Goal: Task Accomplishment & Management: Use online tool/utility

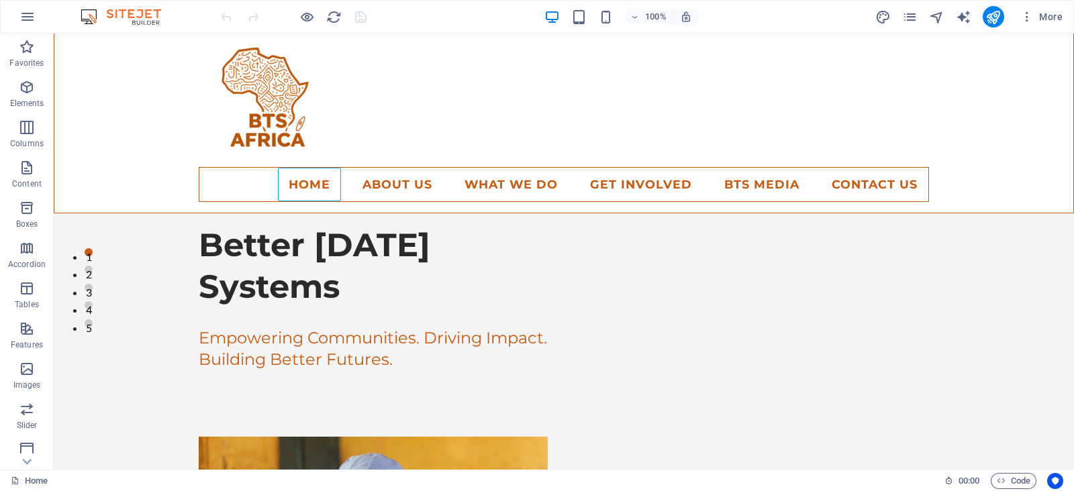
scroll to position [139, 0]
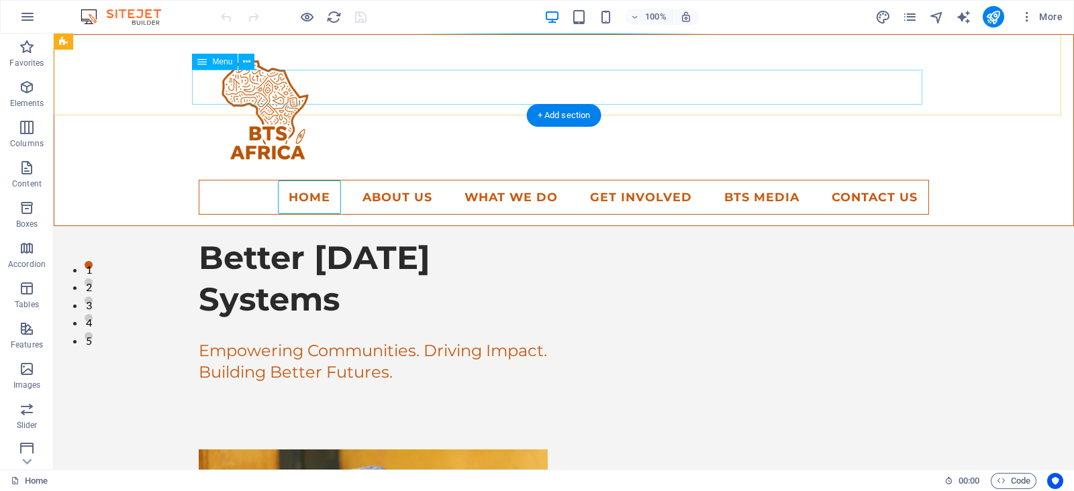
click at [386, 180] on nav "Home About Us Our Model How we build systems What We Do Our Services Programs T…" at bounding box center [564, 197] width 730 height 35
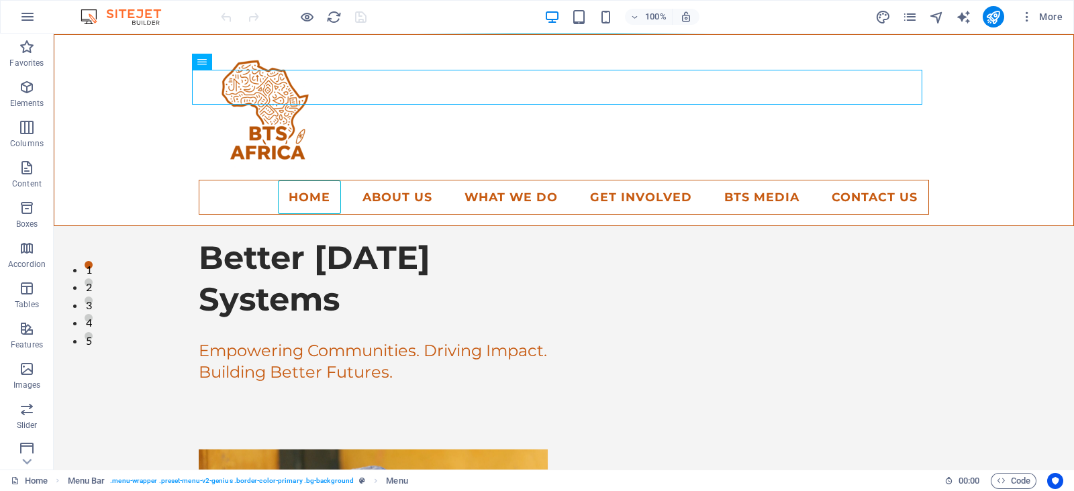
click at [907, 25] on div "More" at bounding box center [971, 16] width 193 height 21
click at [908, 11] on icon "pages" at bounding box center [909, 16] width 15 height 15
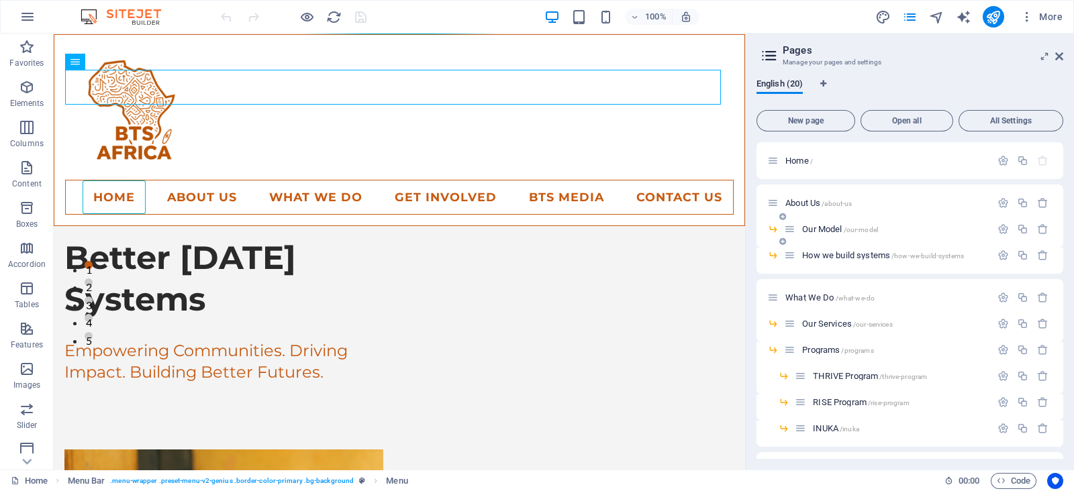
click at [815, 225] on span "Our Model /our-model" at bounding box center [840, 229] width 76 height 10
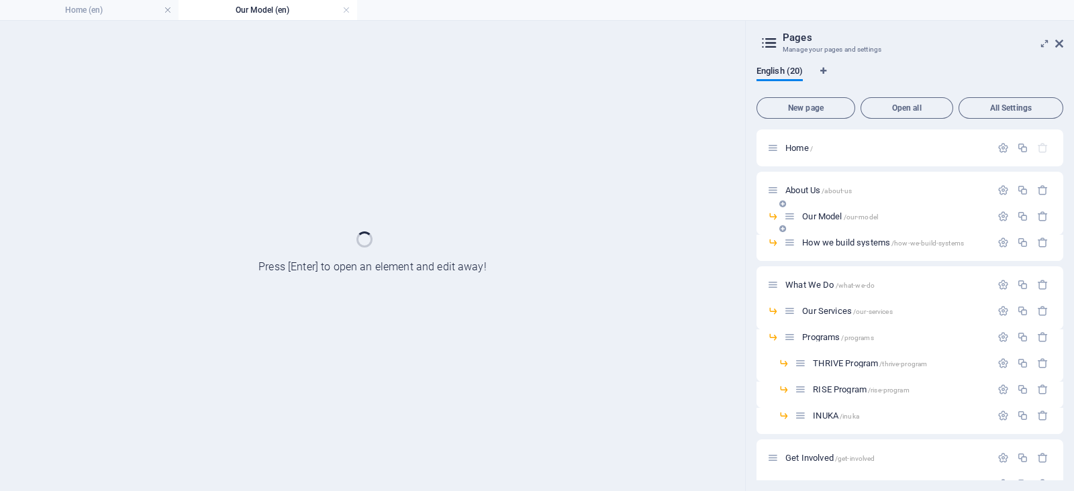
scroll to position [0, 0]
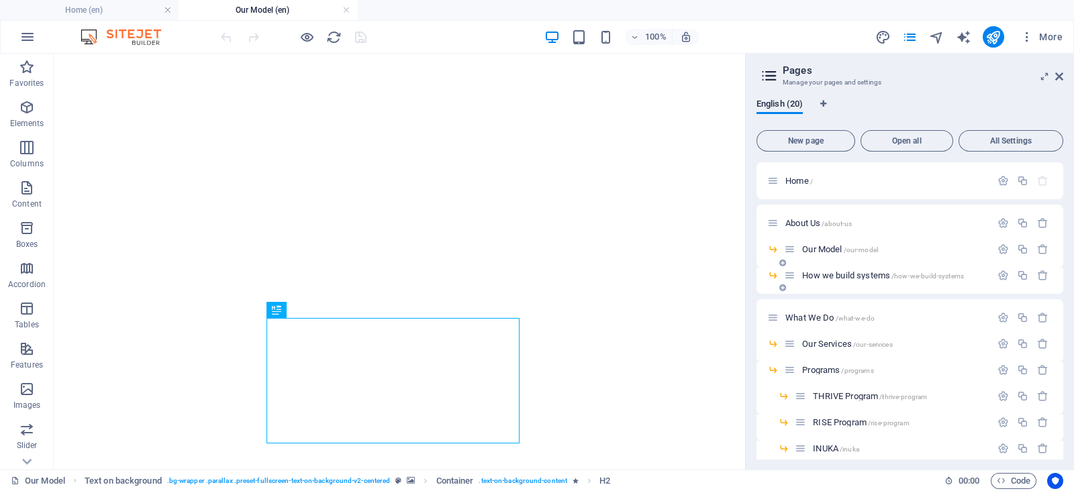
click at [827, 276] on span "How we build systems /how-we-build-systems" at bounding box center [883, 275] width 162 height 10
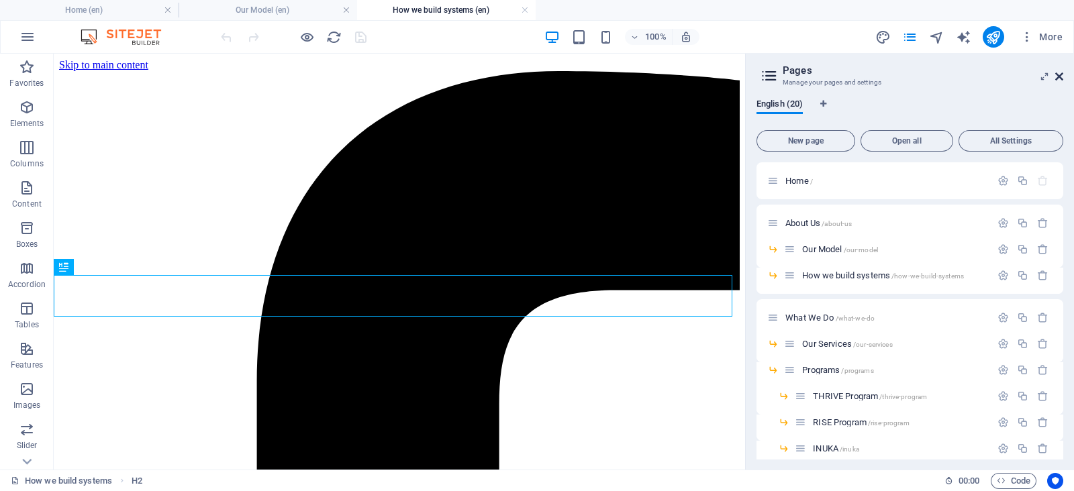
click at [1059, 75] on icon at bounding box center [1059, 76] width 8 height 11
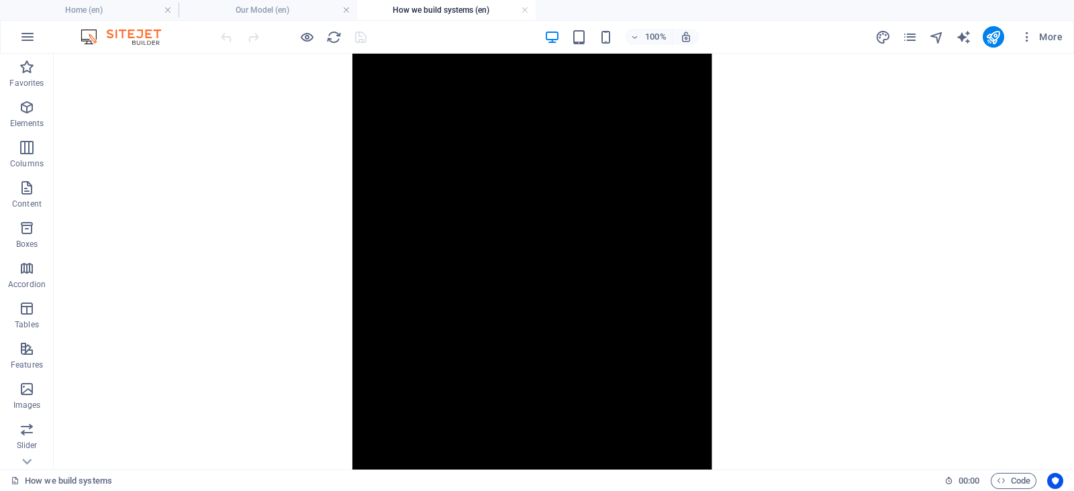
scroll to position [1512, 0]
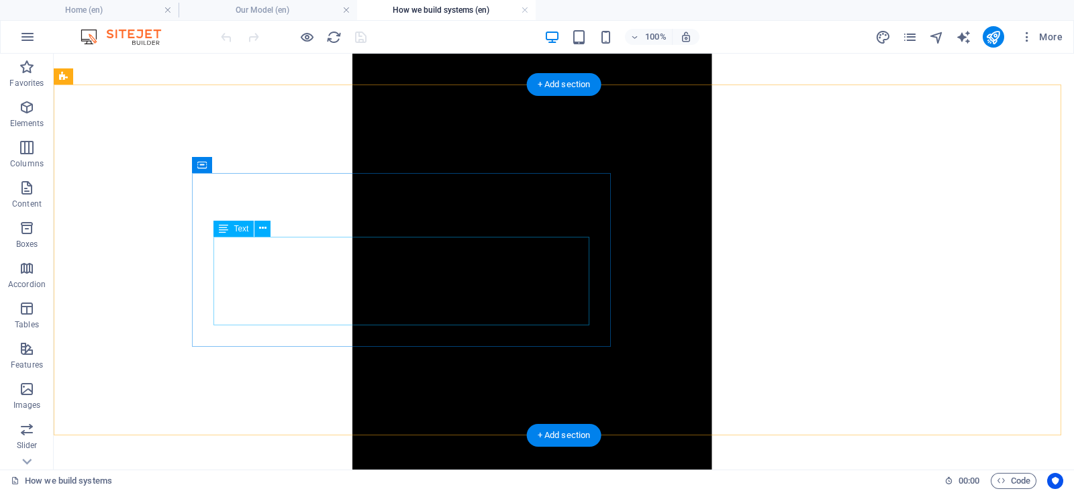
click at [240, 244] on div "Drag here to replace the existing content. Press “Ctrl” if you want to create a…" at bounding box center [564, 262] width 1020 height 416
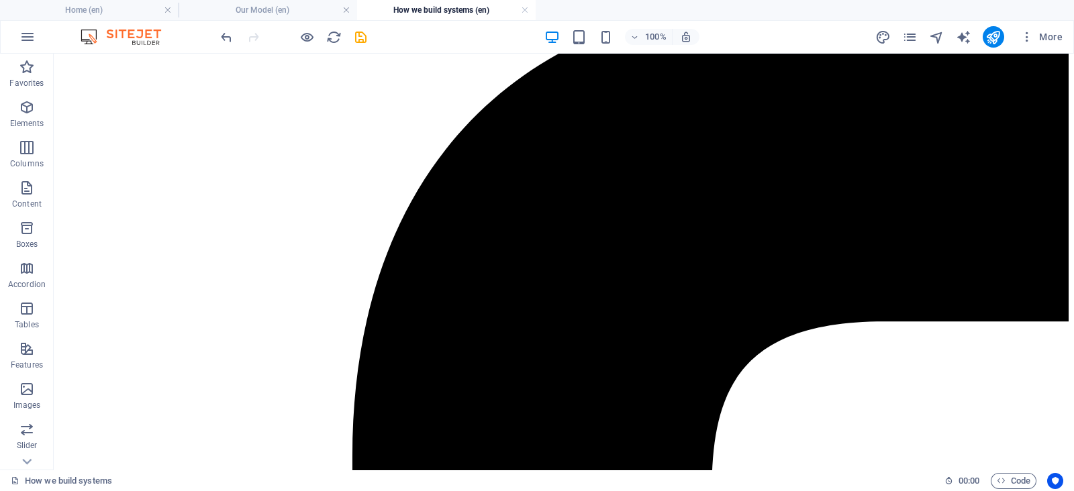
scroll to position [0, 0]
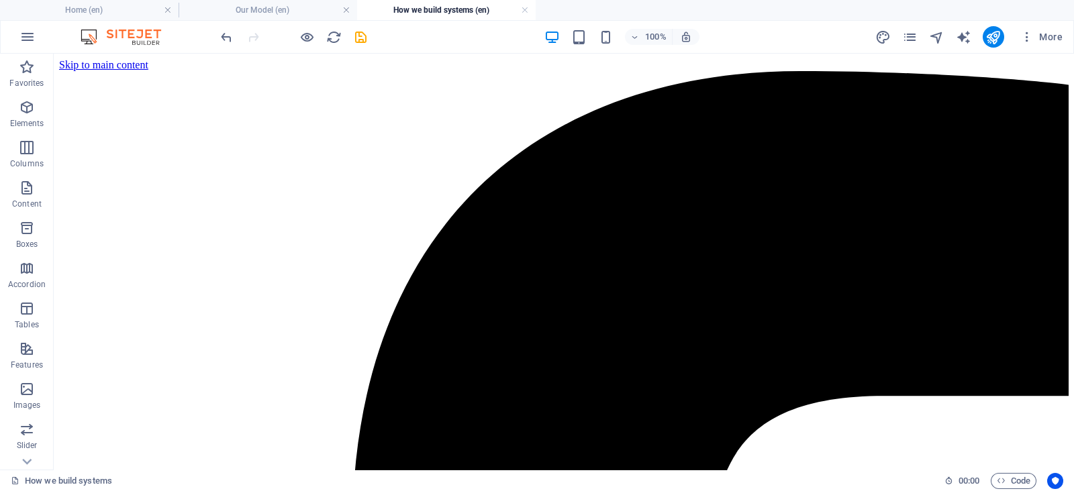
drag, startPoint x: 1063, startPoint y: 287, endPoint x: 1127, endPoint y: 101, distance: 195.9
click at [358, 36] on icon "save" at bounding box center [360, 37] width 15 height 15
click at [291, 15] on h4 "Our Model (en)" at bounding box center [268, 10] width 179 height 15
click at [915, 36] on icon "pages" at bounding box center [909, 37] width 15 height 15
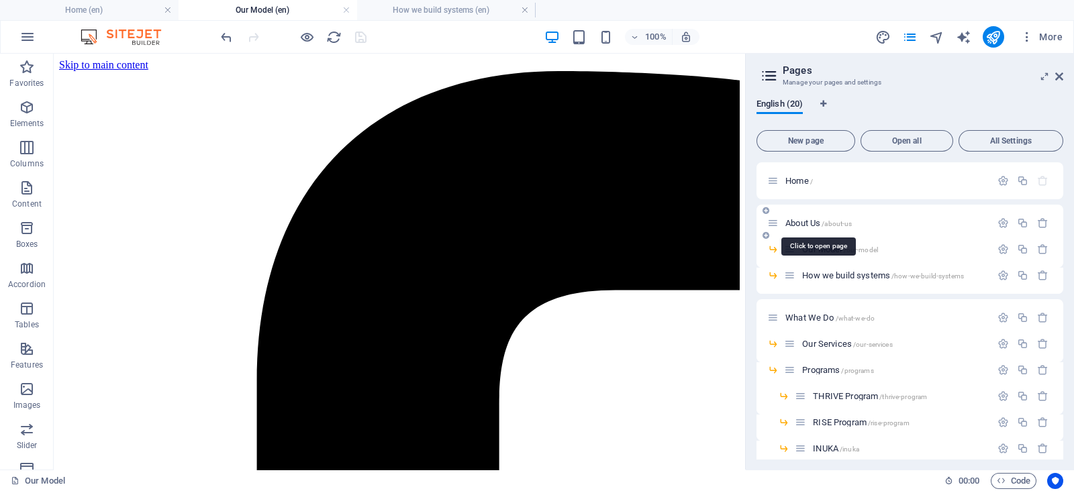
click at [844, 218] on span "About Us /about-us" at bounding box center [818, 223] width 66 height 10
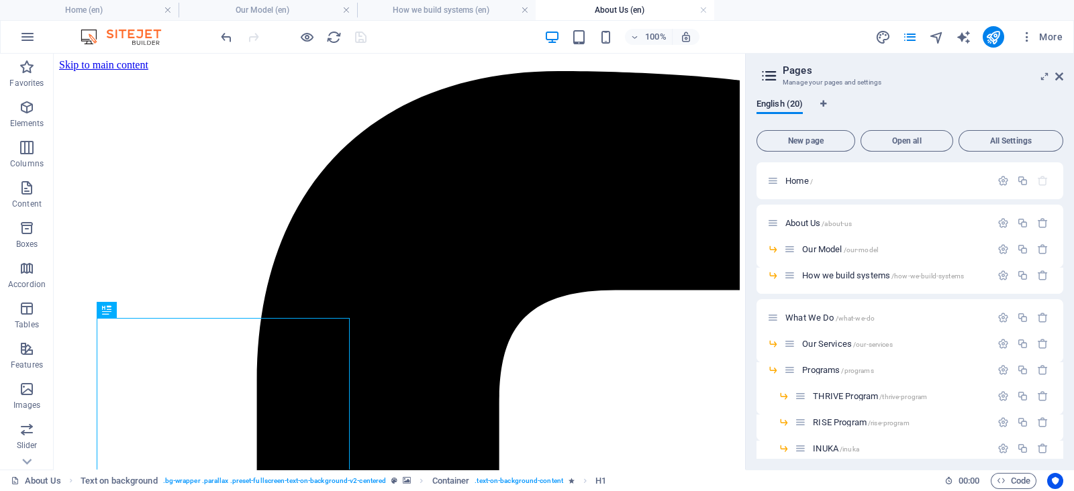
click at [1065, 75] on aside "Pages Manage your pages and settings English (20) New page Open all All Setting…" at bounding box center [909, 262] width 329 height 416
click at [1057, 75] on icon at bounding box center [1059, 76] width 8 height 11
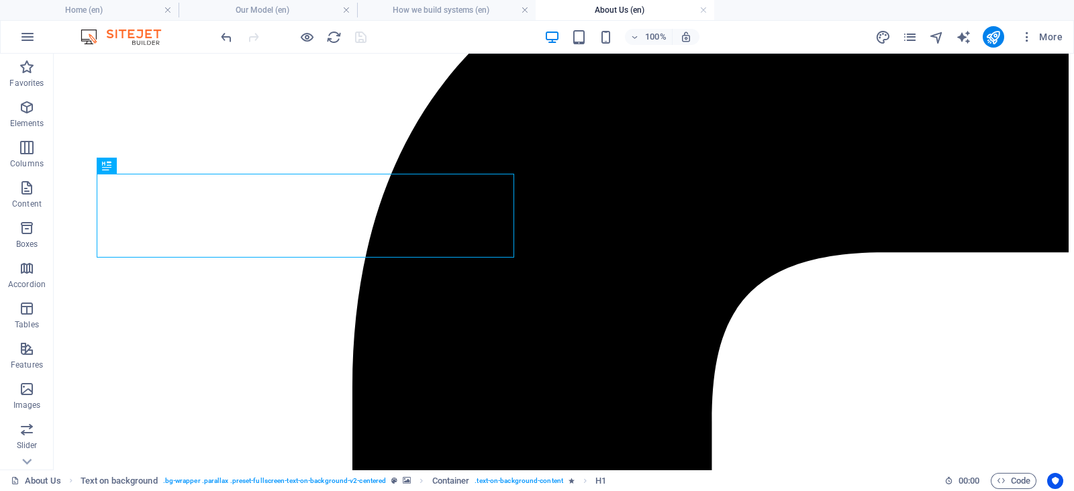
scroll to position [146, 0]
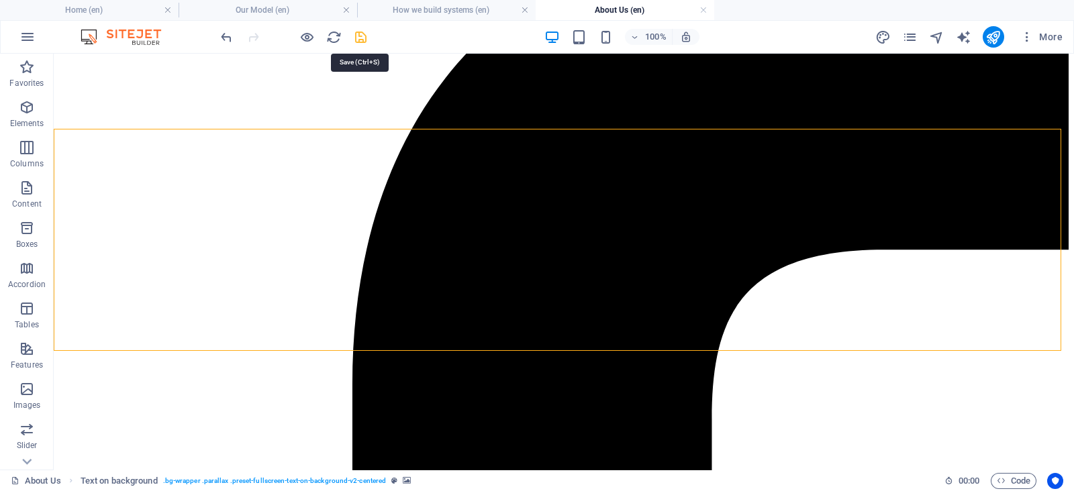
click at [360, 36] on icon "save" at bounding box center [360, 37] width 15 height 15
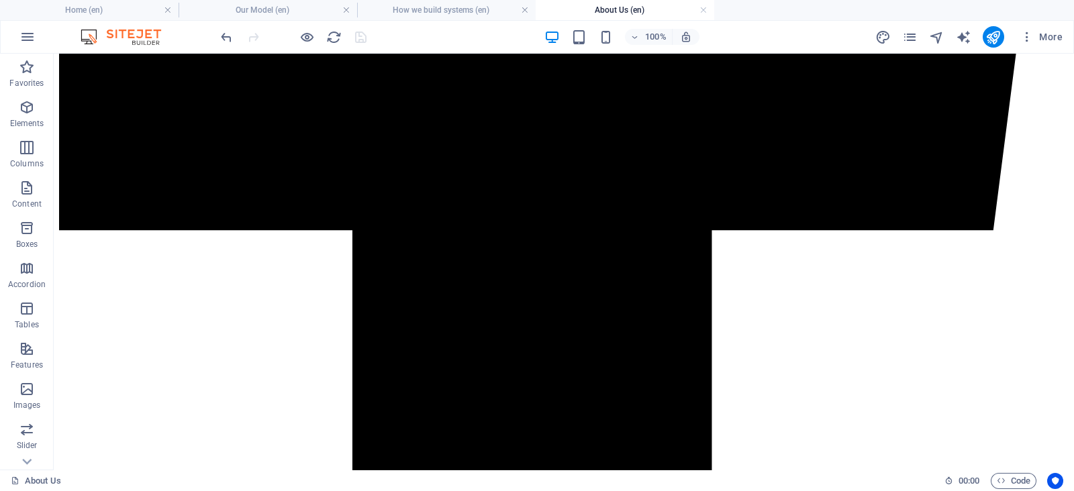
scroll to position [1052, 0]
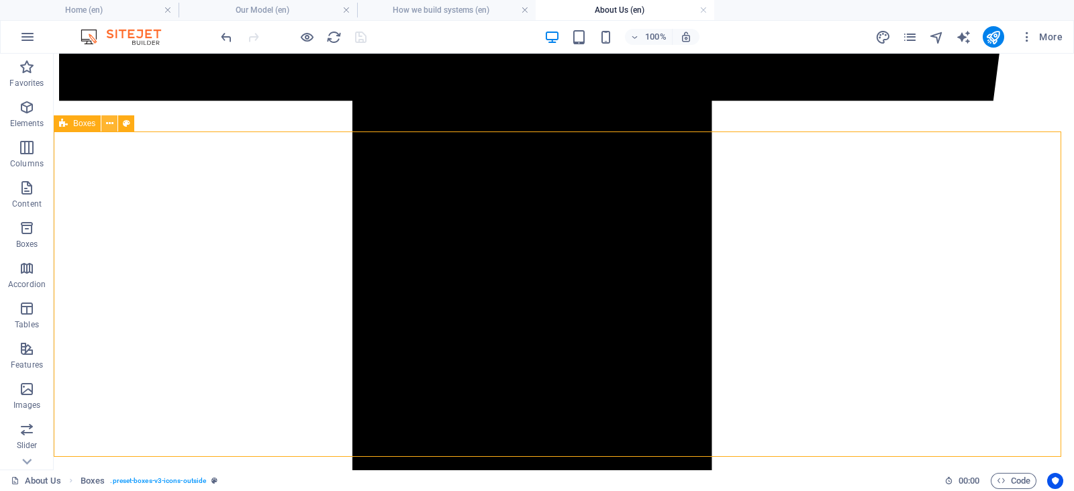
drag, startPoint x: 79, startPoint y: 122, endPoint x: 111, endPoint y: 122, distance: 32.2
click at [111, 122] on div "Boxes" at bounding box center [98, 123] width 89 height 17
click at [117, 122] on button at bounding box center [109, 123] width 16 height 16
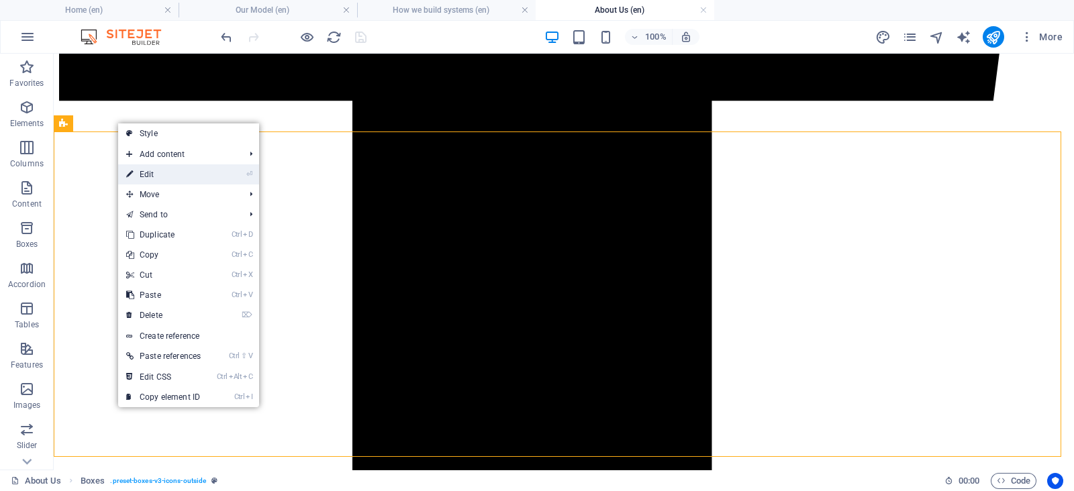
click at [158, 172] on link "⏎ Edit" at bounding box center [163, 174] width 91 height 20
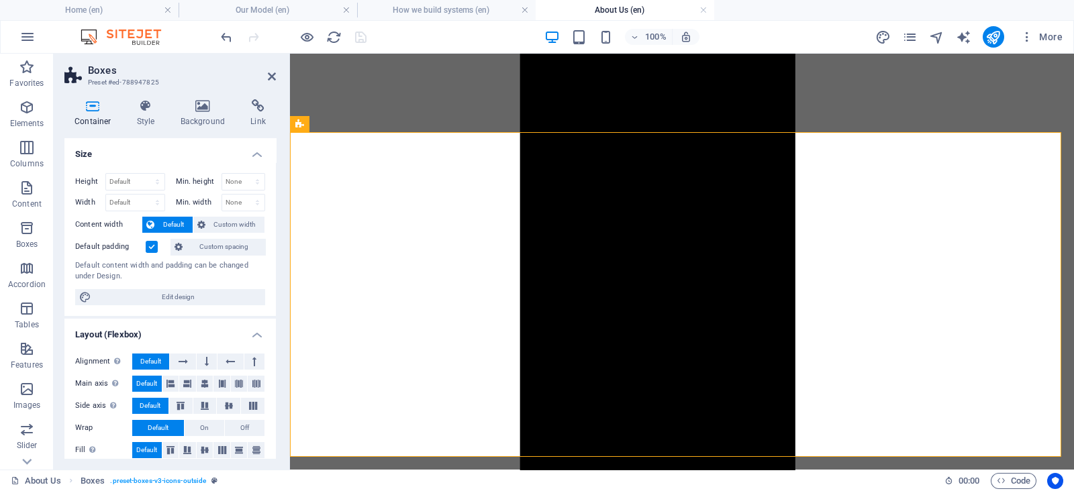
scroll to position [1154, 0]
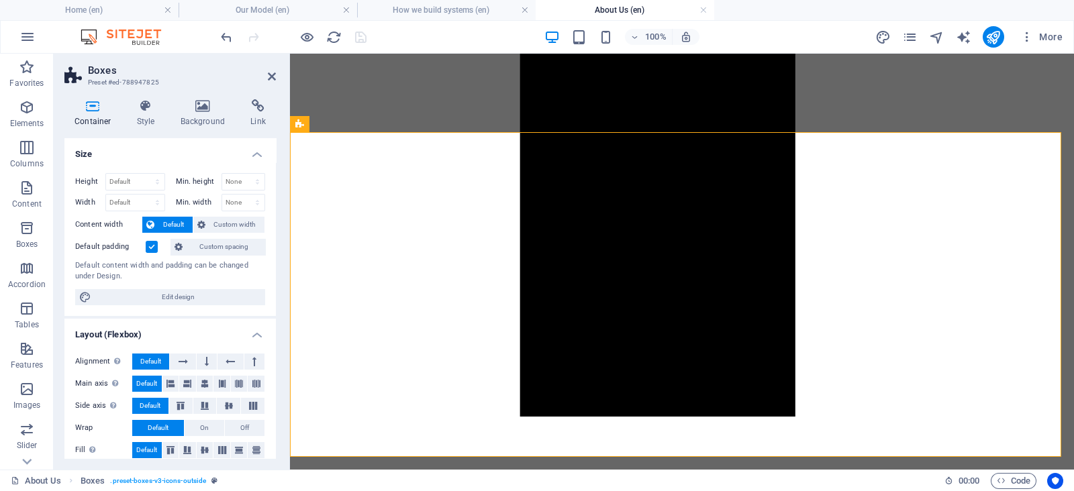
drag, startPoint x: 271, startPoint y: 163, endPoint x: 272, endPoint y: 311, distance: 148.3
click at [272, 311] on div "Height Default px rem % vh vw Min. height None px rem % vh vw Width Default px …" at bounding box center [169, 239] width 211 height 154
drag, startPoint x: 273, startPoint y: 303, endPoint x: 278, endPoint y: 424, distance: 121.6
click at [278, 424] on div "Container Style Background Link Size Height Default px rem % vh vw Min. height …" at bounding box center [170, 279] width 233 height 381
click at [138, 115] on h4 "Style" at bounding box center [149, 113] width 44 height 28
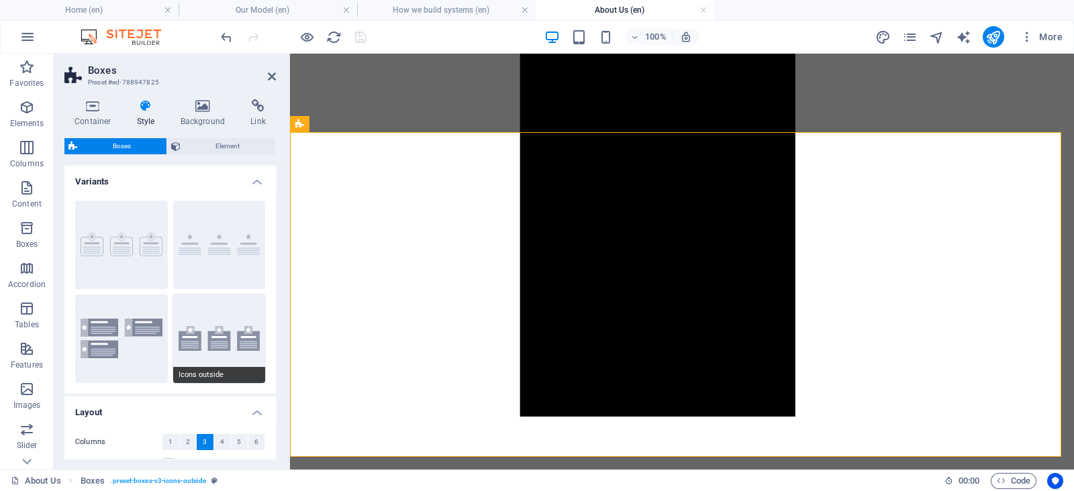
click at [229, 345] on button "Icons outside" at bounding box center [219, 339] width 93 height 89
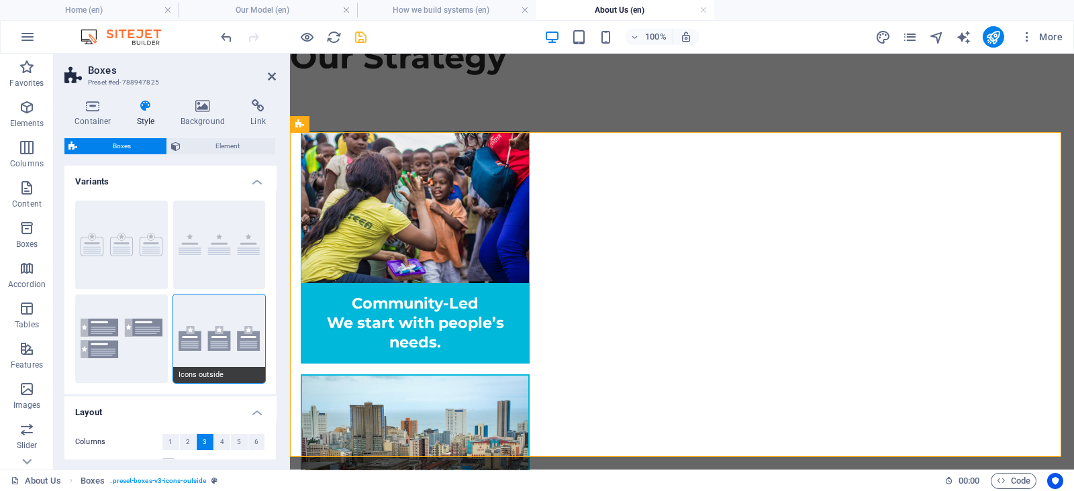
scroll to position [1145, 0]
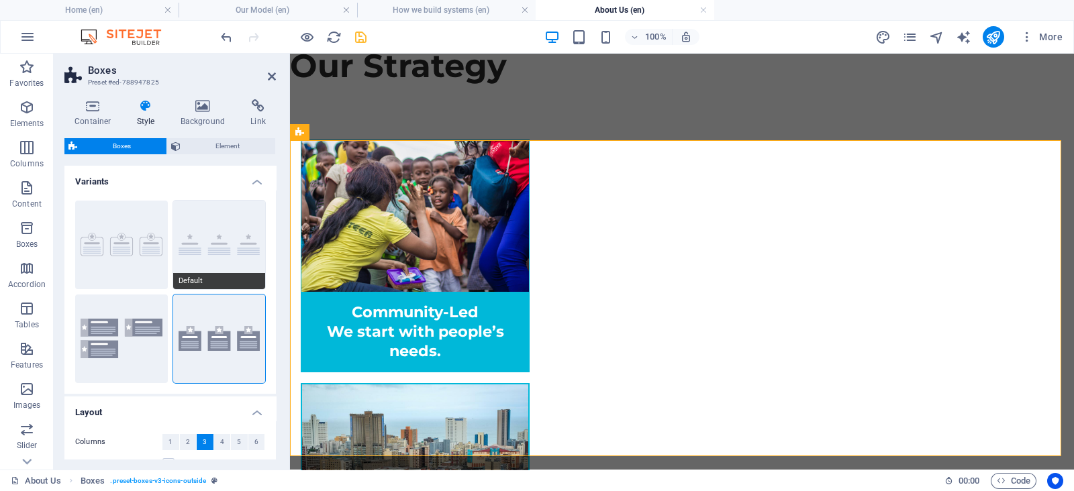
click at [235, 225] on button "Default" at bounding box center [219, 245] width 93 height 89
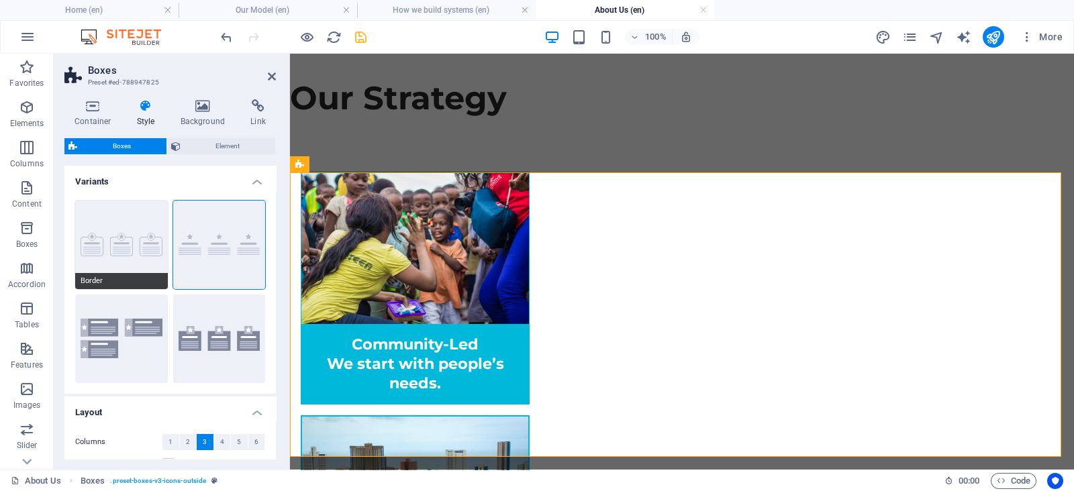
click at [109, 245] on button "Border" at bounding box center [121, 245] width 93 height 89
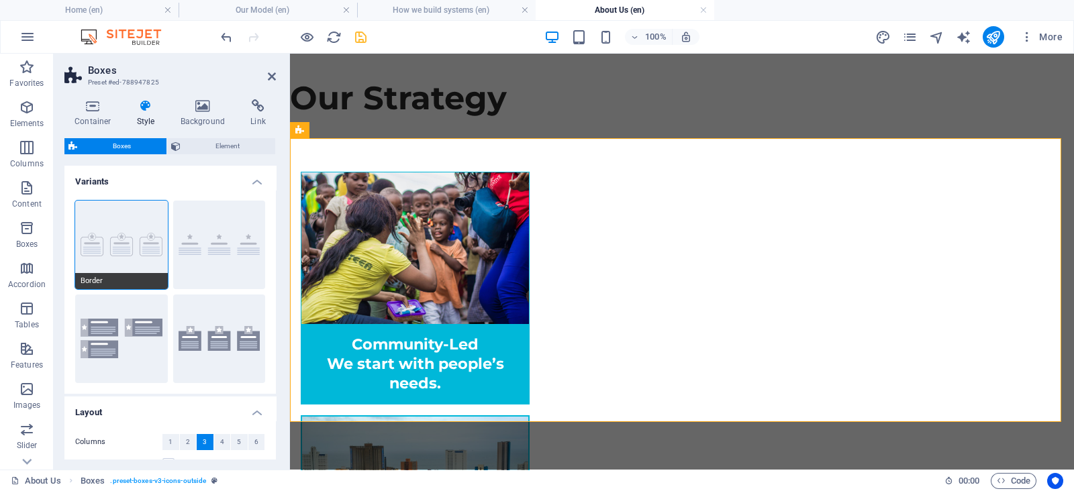
scroll to position [1147, 0]
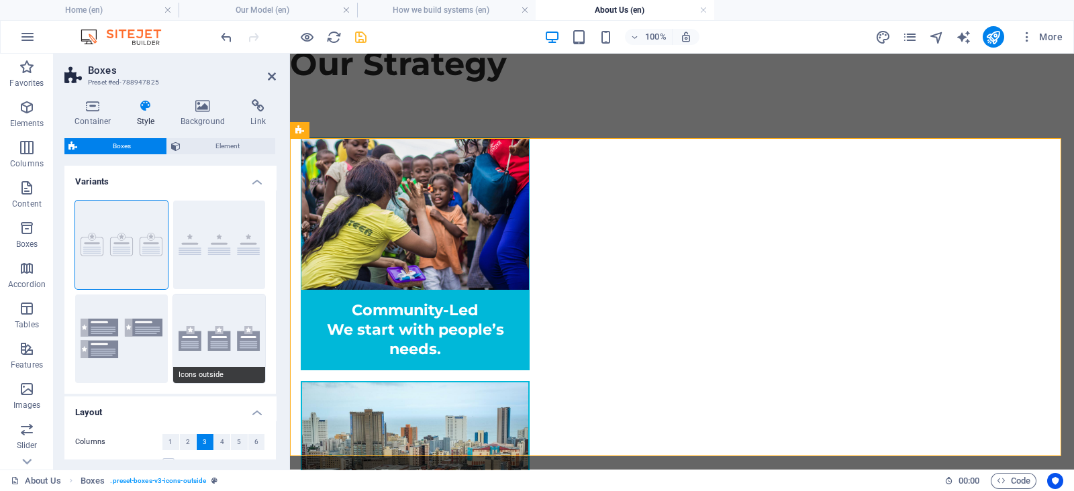
drag, startPoint x: 271, startPoint y: 191, endPoint x: 258, endPoint y: 300, distance: 110.1
click at [258, 300] on div "Border Default Icons left Icons outside" at bounding box center [169, 292] width 211 height 204
click at [238, 233] on button "Default" at bounding box center [219, 245] width 93 height 89
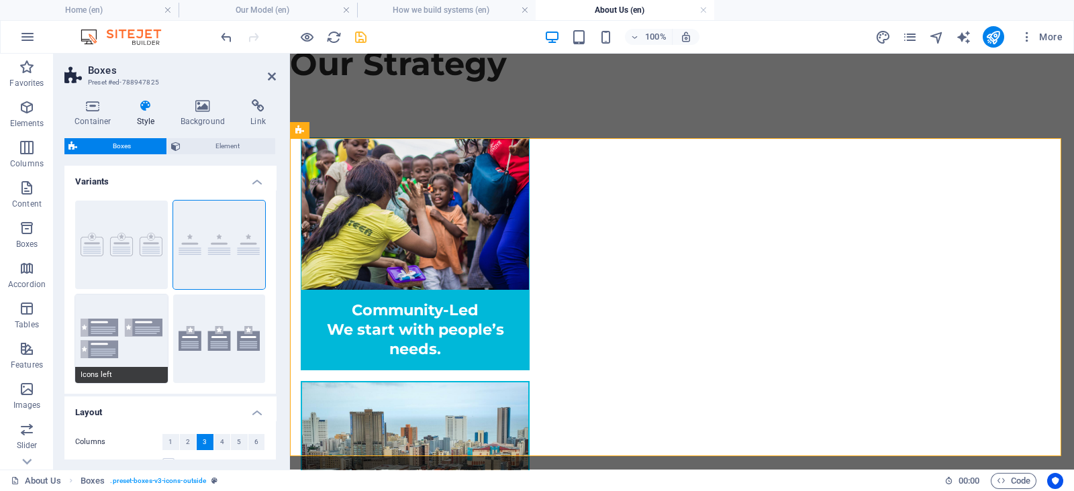
click at [105, 324] on button "Icons left" at bounding box center [121, 339] width 93 height 89
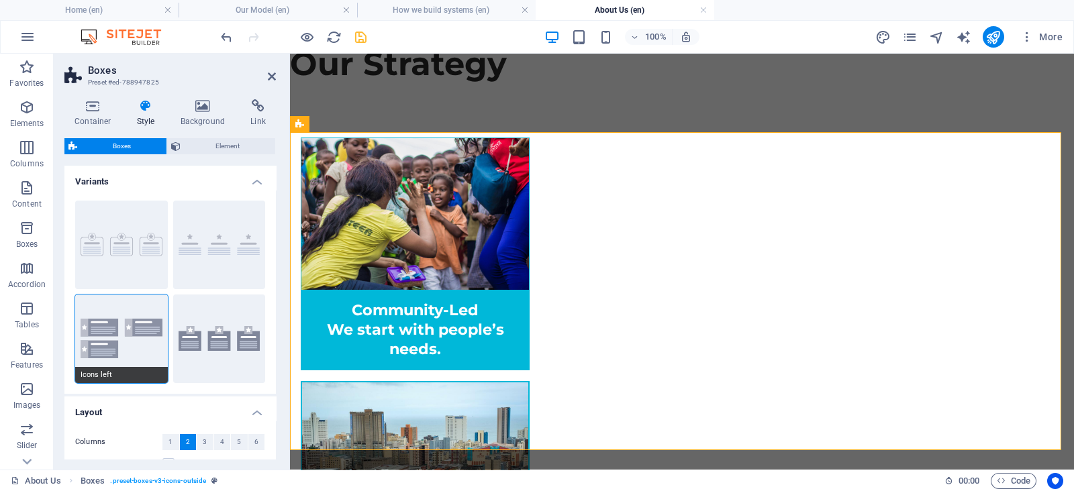
scroll to position [1154, 0]
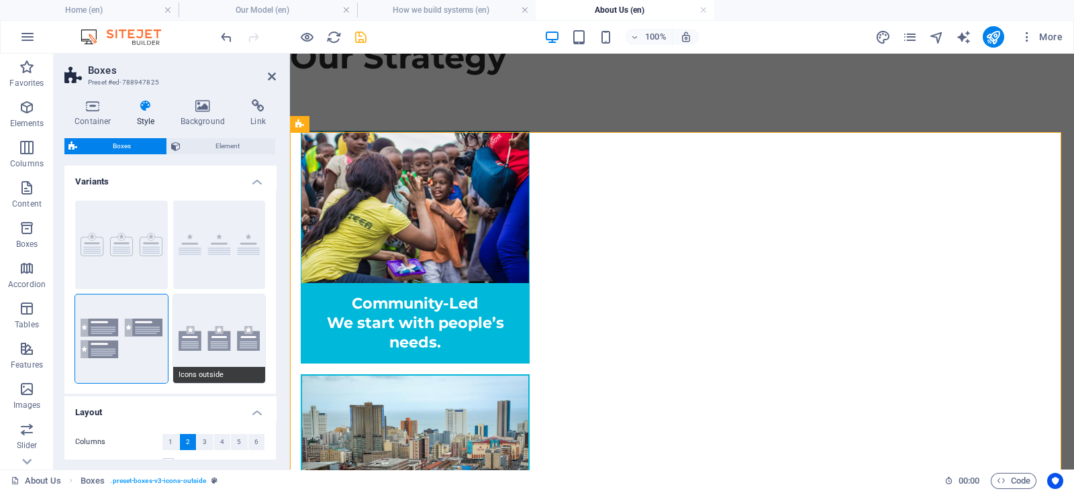
click at [223, 349] on button "Icons outside" at bounding box center [219, 339] width 93 height 89
type input "2"
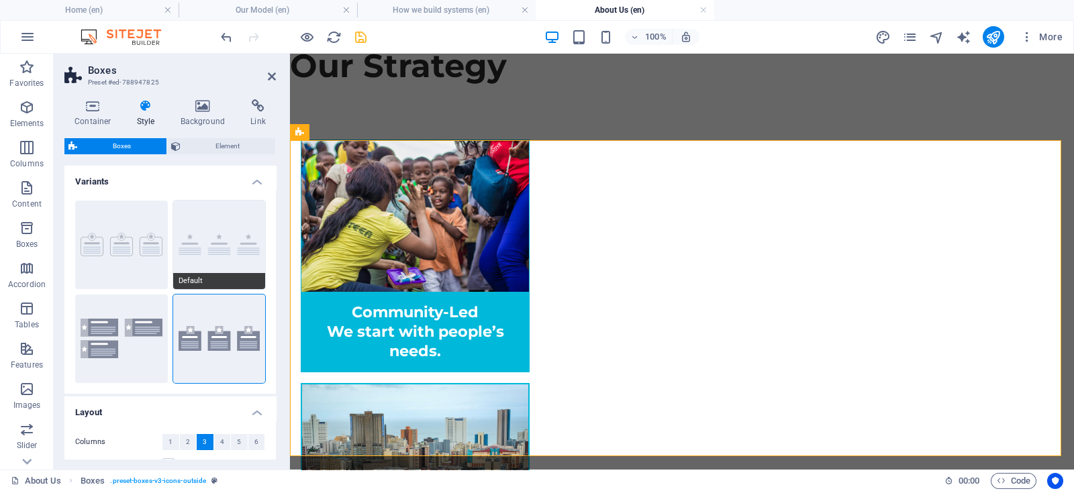
click at [232, 255] on button "Default" at bounding box center [219, 245] width 93 height 89
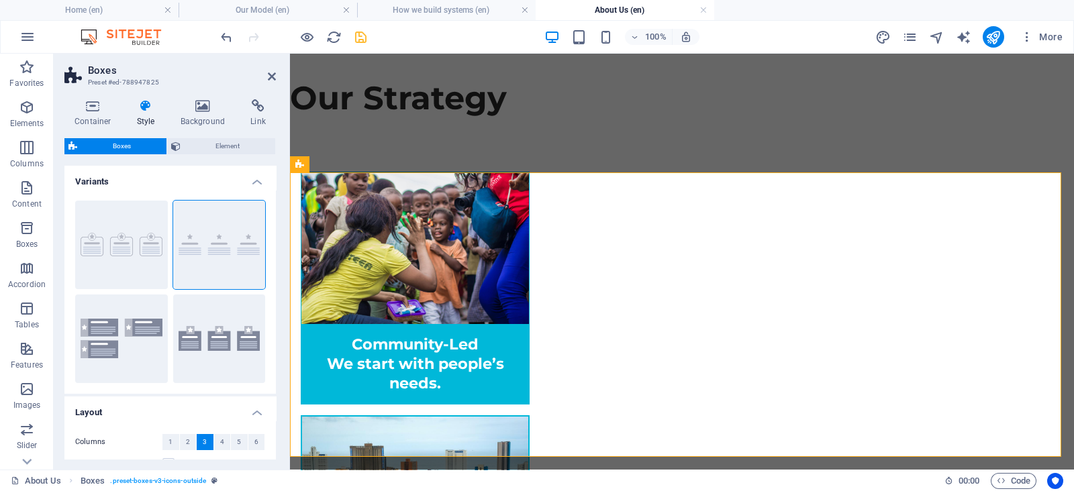
drag, startPoint x: 280, startPoint y: 214, endPoint x: 279, endPoint y: 314, distance: 100.0
click at [279, 314] on div "Container Style Background Link Size Height Default px rem % vh vw Min. height …" at bounding box center [170, 279] width 233 height 381
drag, startPoint x: 273, startPoint y: 292, endPoint x: 264, endPoint y: 373, distance: 81.7
click at [264, 373] on div "Border Default Icons left Icons outside" at bounding box center [169, 292] width 211 height 204
drag, startPoint x: 277, startPoint y: 322, endPoint x: 279, endPoint y: 397, distance: 75.2
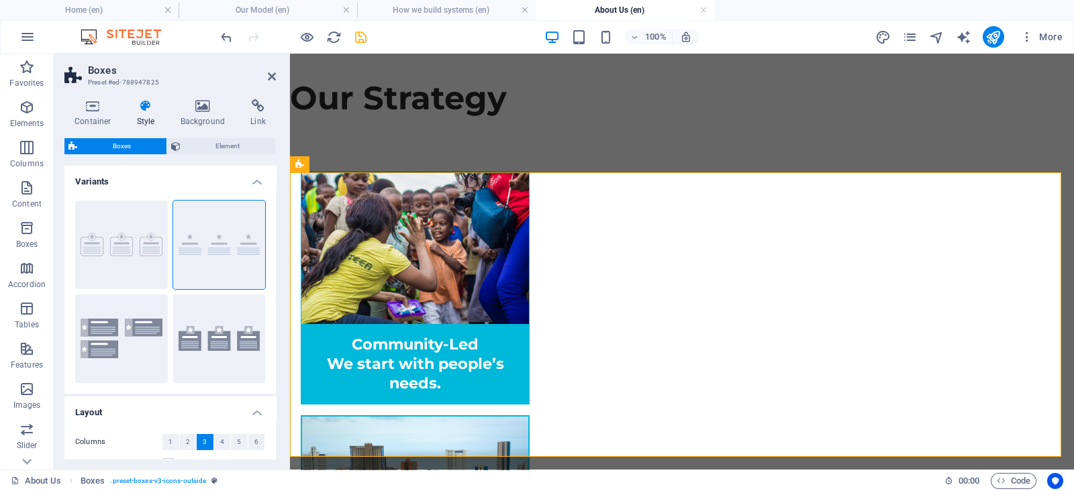
click at [279, 397] on div "Container Style Background Link Size Height Default px rem % vh vw Min. height …" at bounding box center [170, 279] width 233 height 381
click at [277, 458] on div "Container Style Background Link Size Height Default px rem % vh vw Min. height …" at bounding box center [170, 279] width 233 height 381
click at [273, 84] on header "Boxes Preset #ed-788947825" at bounding box center [169, 71] width 211 height 35
click at [268, 76] on icon at bounding box center [272, 76] width 8 height 11
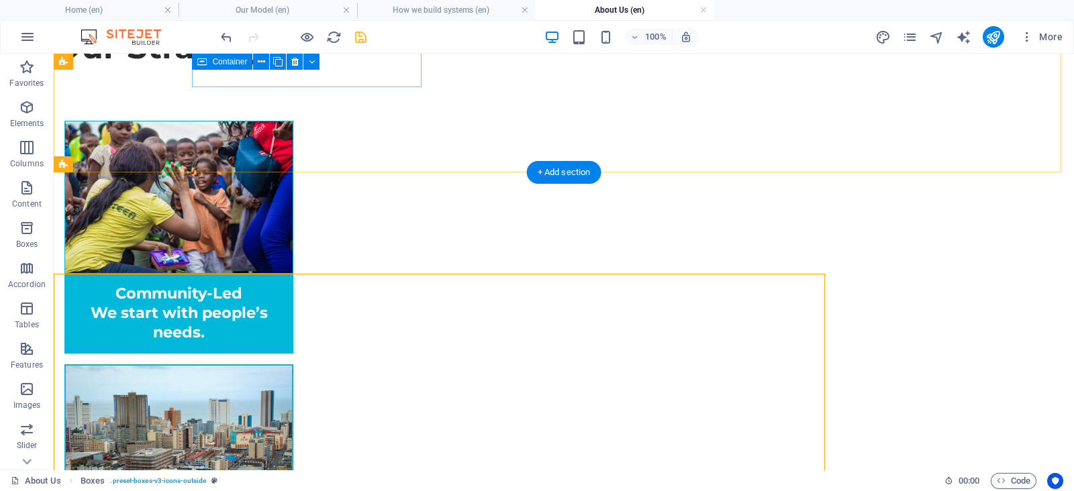
scroll to position [1011, 0]
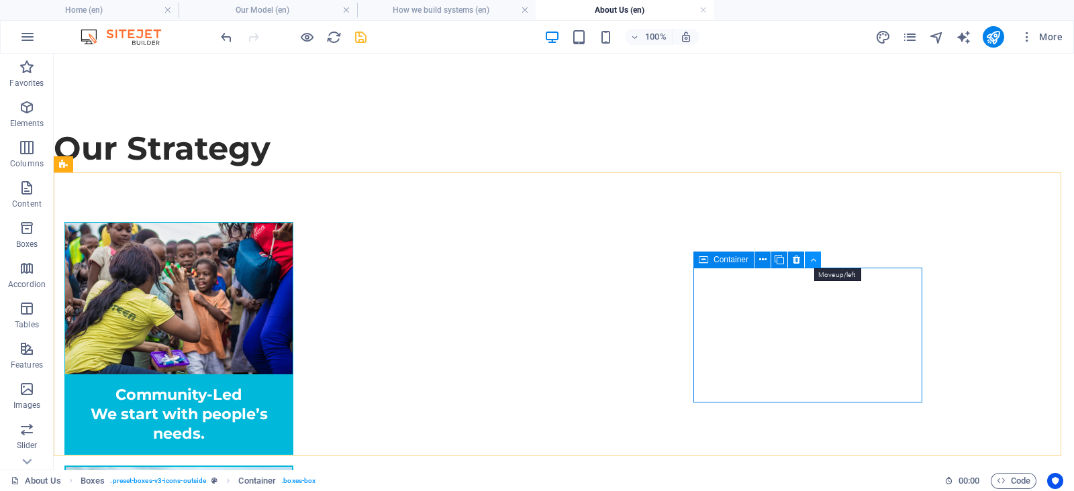
click at [814, 262] on icon at bounding box center [813, 260] width 6 height 14
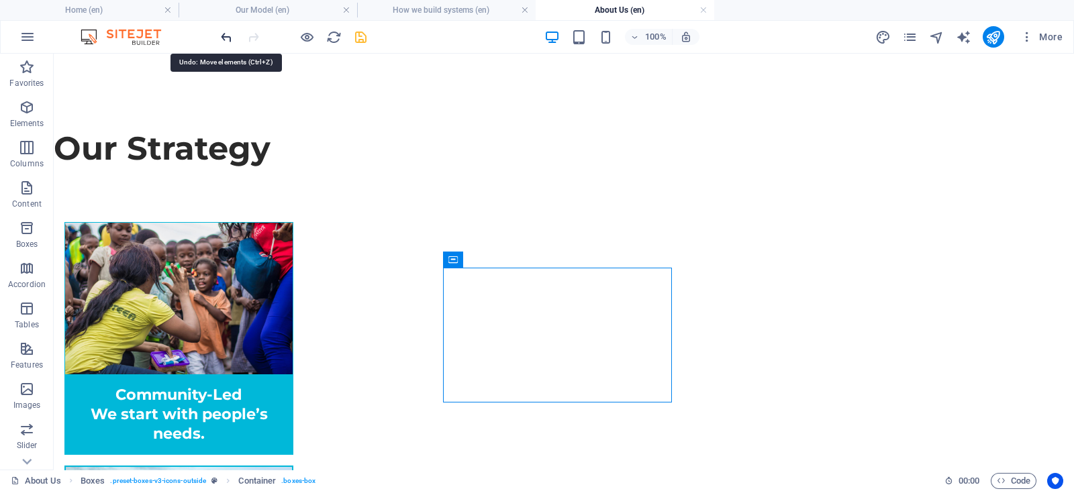
click at [223, 32] on icon "undo" at bounding box center [226, 37] width 15 height 15
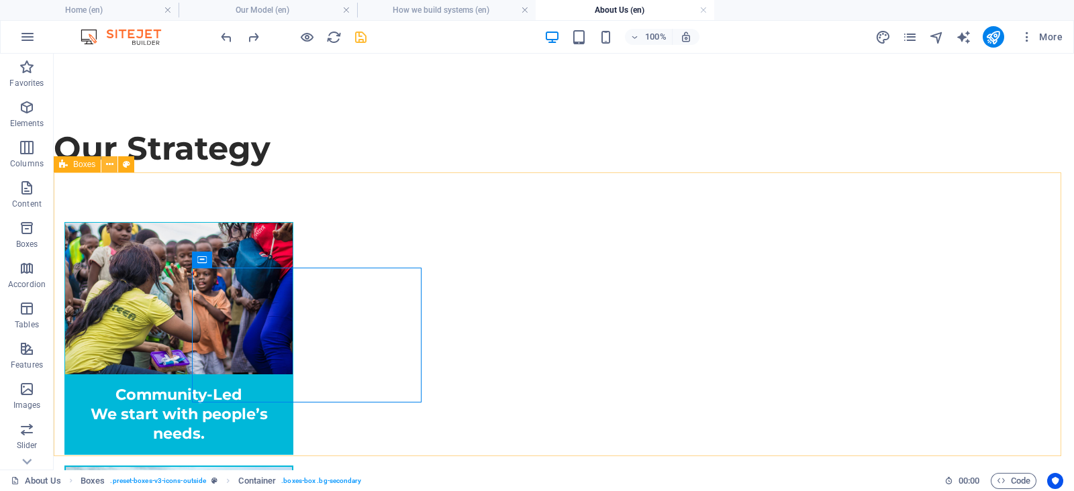
click at [110, 162] on icon at bounding box center [109, 165] width 7 height 14
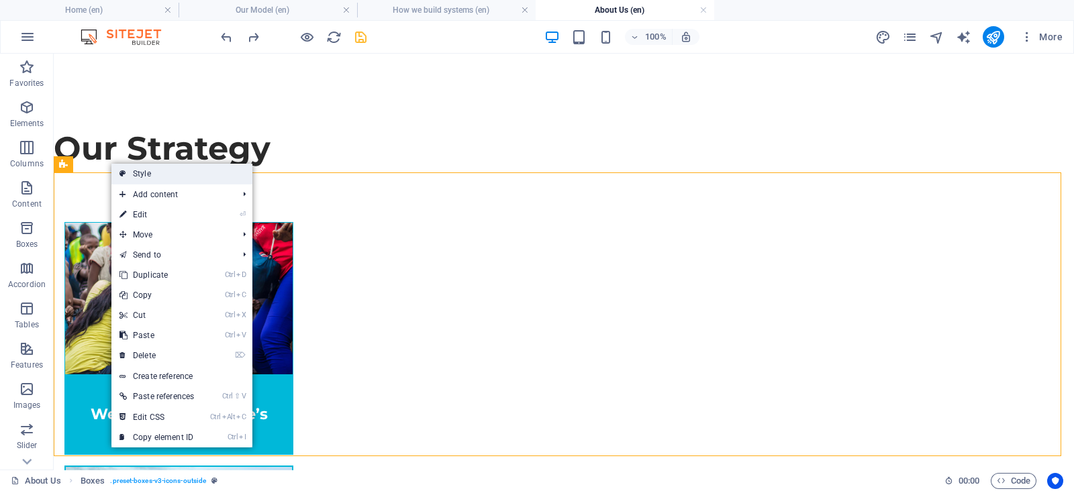
click at [228, 181] on link "Style" at bounding box center [181, 174] width 141 height 20
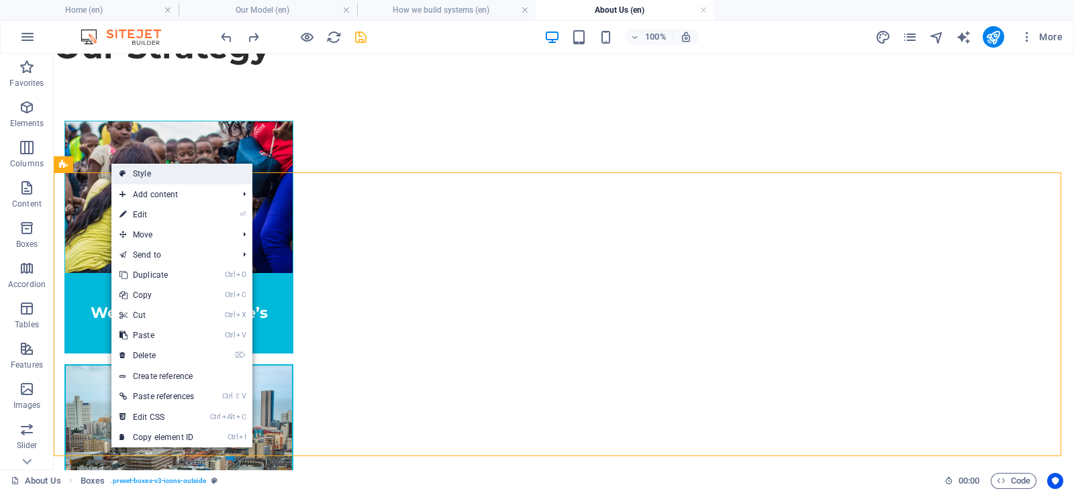
select select "rem"
select select "preset-boxes-v3-icons-outside"
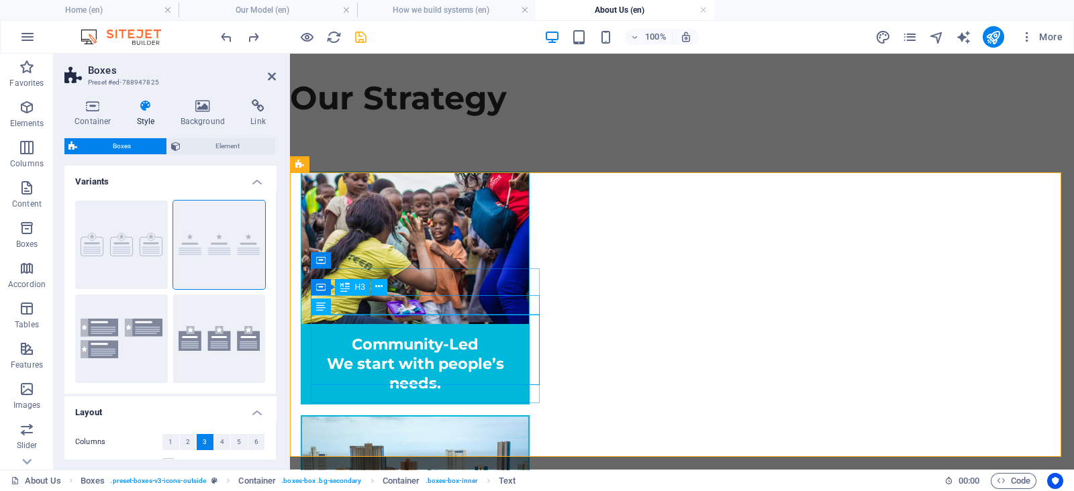
click at [390, 290] on div "Container H3" at bounding box center [353, 287] width 85 height 17
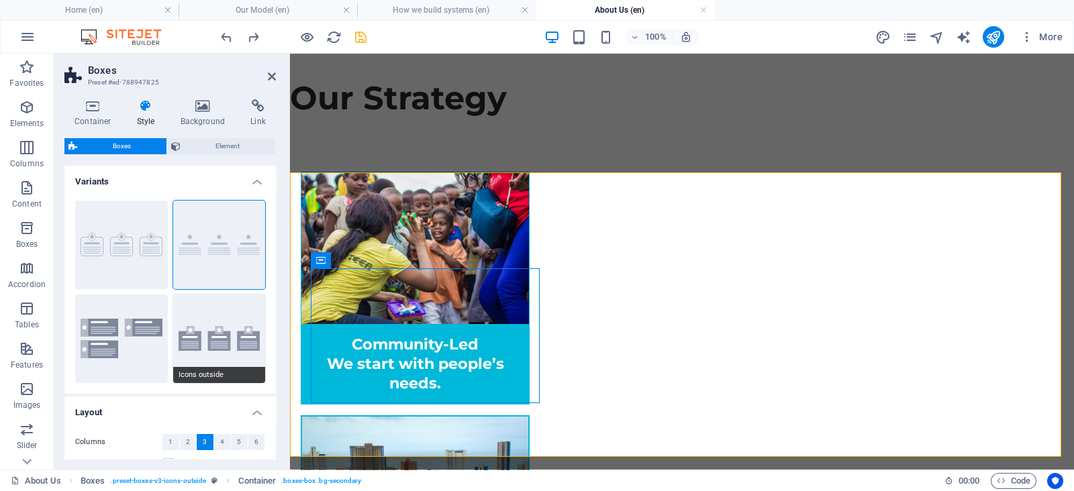
click at [218, 332] on button "Icons outside" at bounding box center [219, 339] width 93 height 89
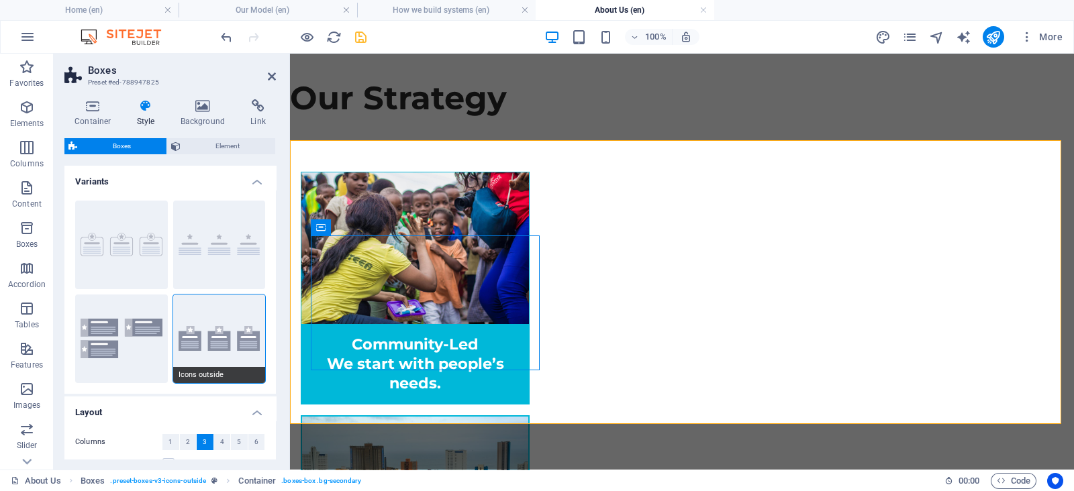
scroll to position [1145, 0]
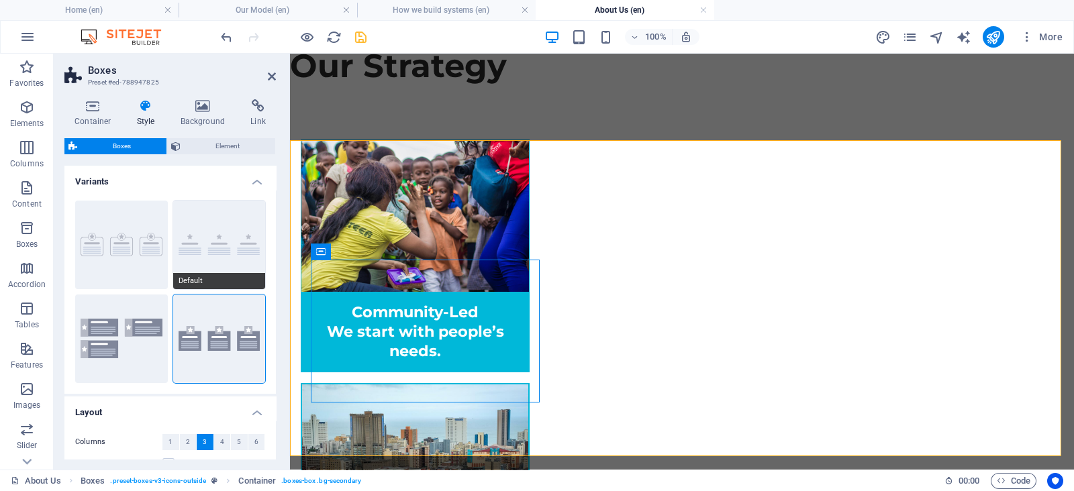
click at [232, 234] on button "Default" at bounding box center [219, 245] width 93 height 89
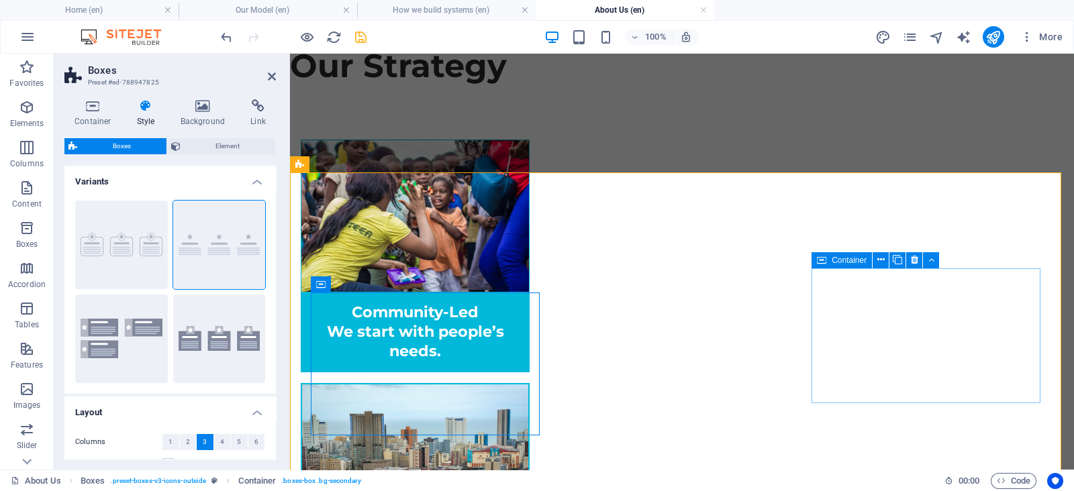
scroll to position [1113, 0]
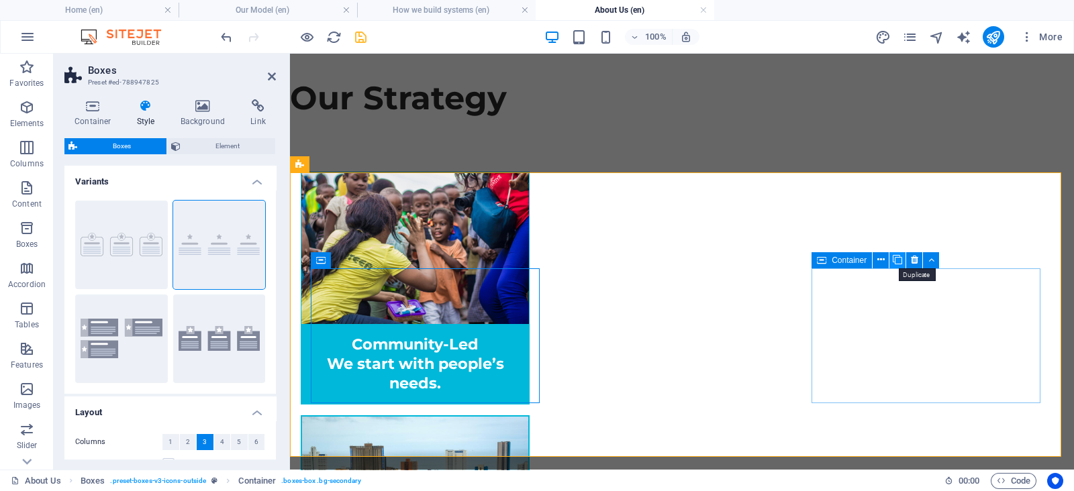
click at [899, 259] on icon at bounding box center [897, 260] width 9 height 14
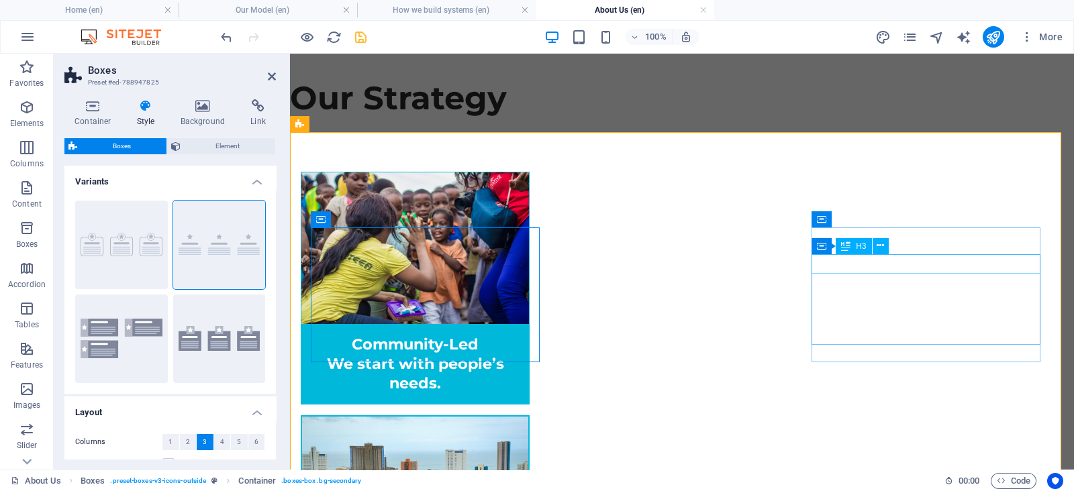
scroll to position [1154, 0]
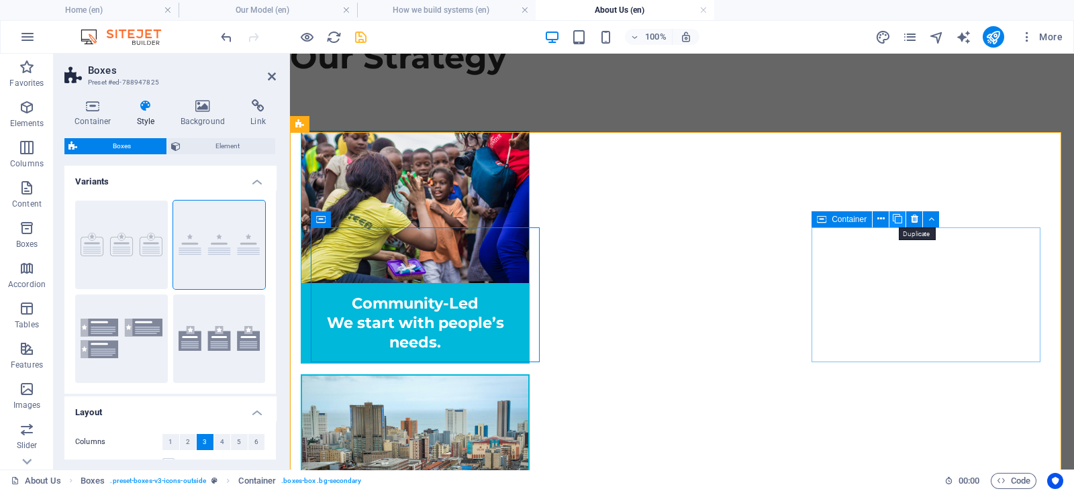
click at [897, 223] on icon at bounding box center [897, 219] width 9 height 14
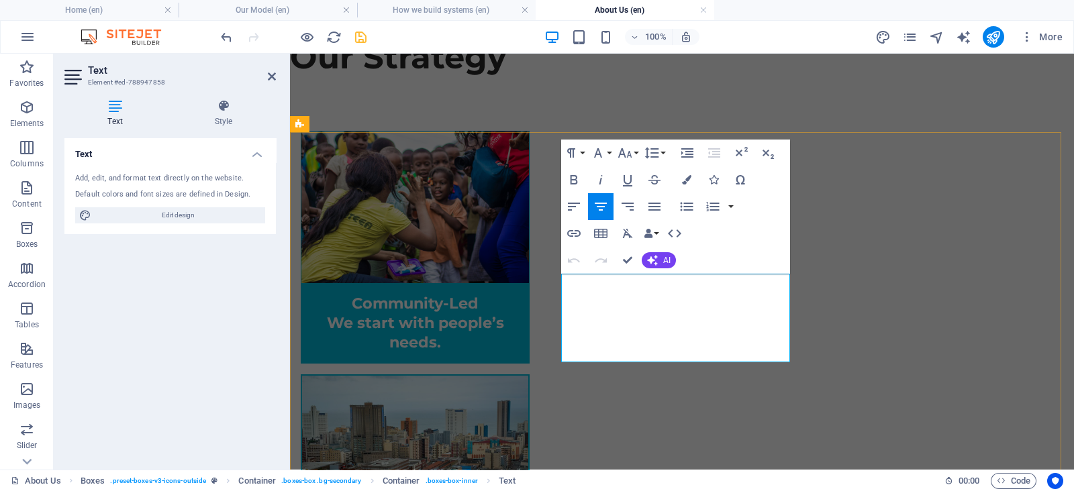
drag, startPoint x: 595, startPoint y: 280, endPoint x: 754, endPoint y: 360, distance: 178.3
copy div "We embrace bold ideas and creative thinking to solve real-world problems. For u…"
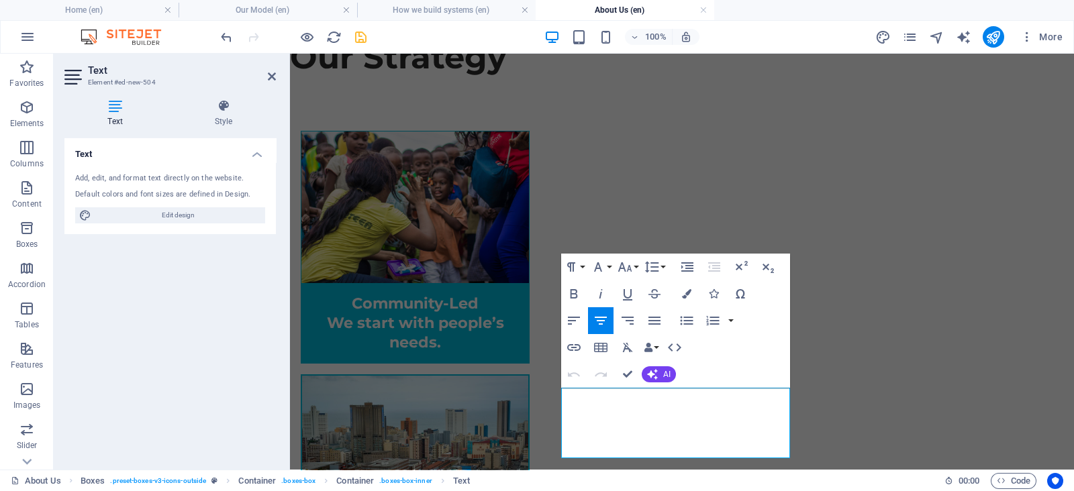
scroll to position [1251, 0]
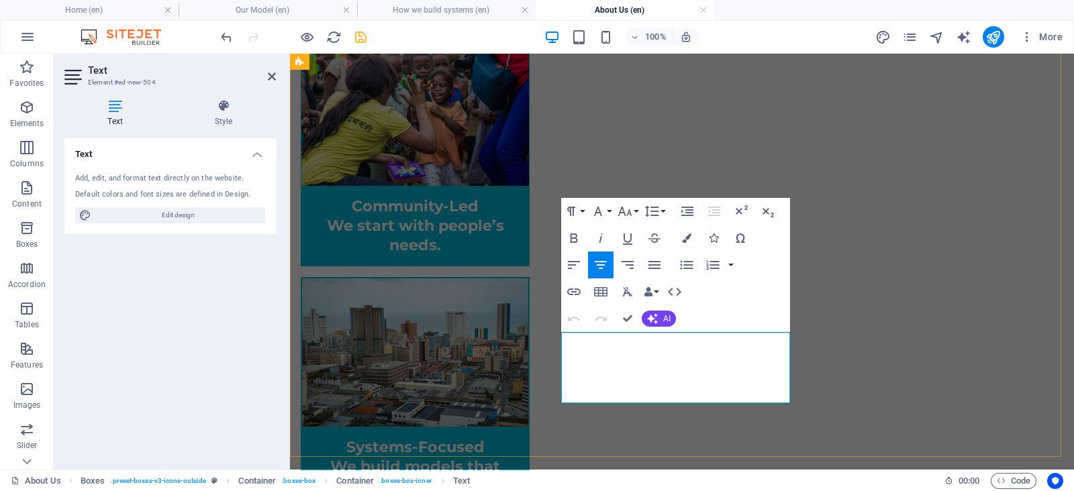
drag, startPoint x: 579, startPoint y: 434, endPoint x: 700, endPoint y: 401, distance: 126.0
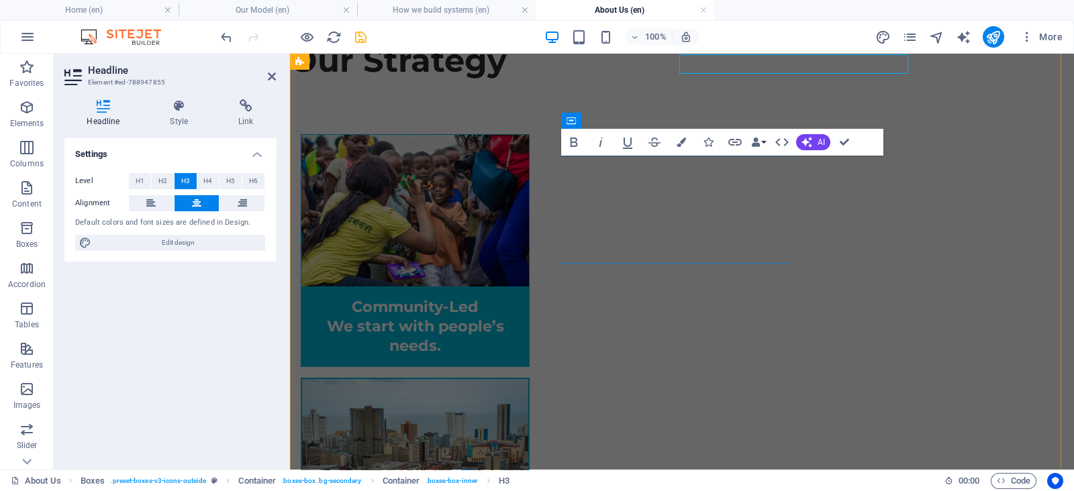
scroll to position [1252, 0]
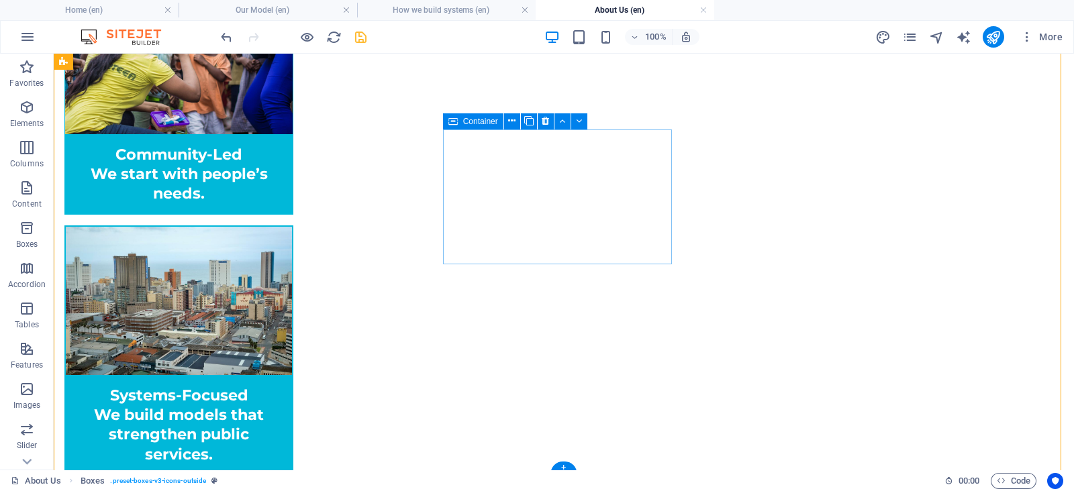
scroll to position [1150, 0]
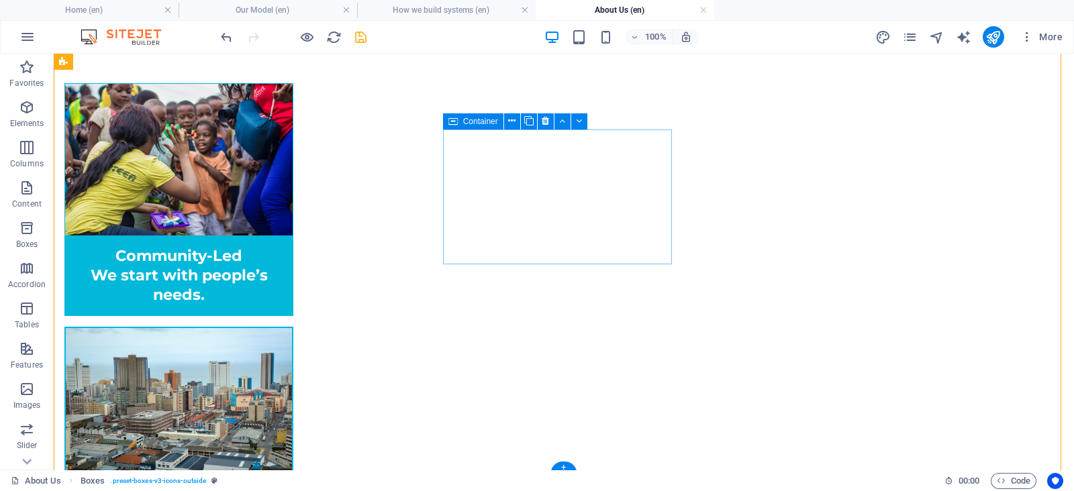
click at [552, 115] on button at bounding box center [546, 121] width 16 height 16
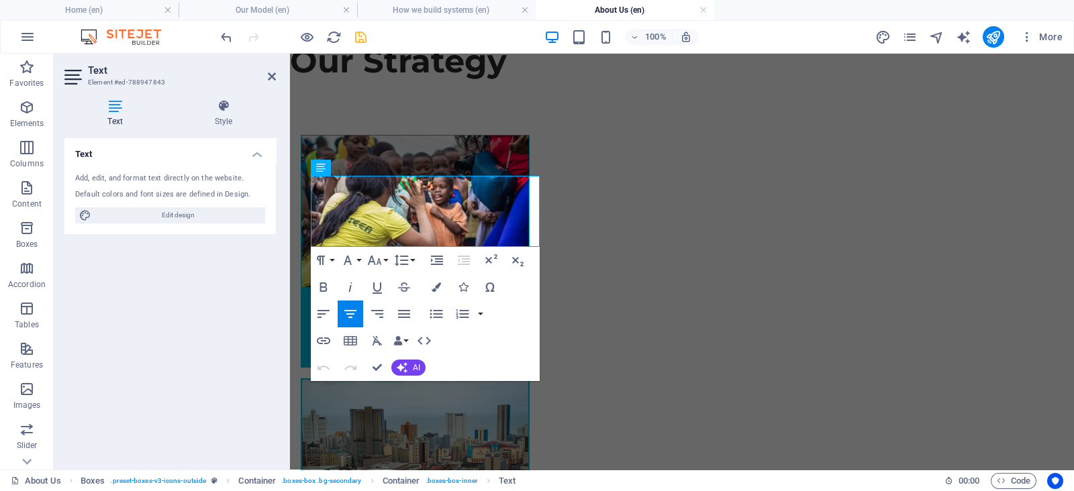
scroll to position [1251, 0]
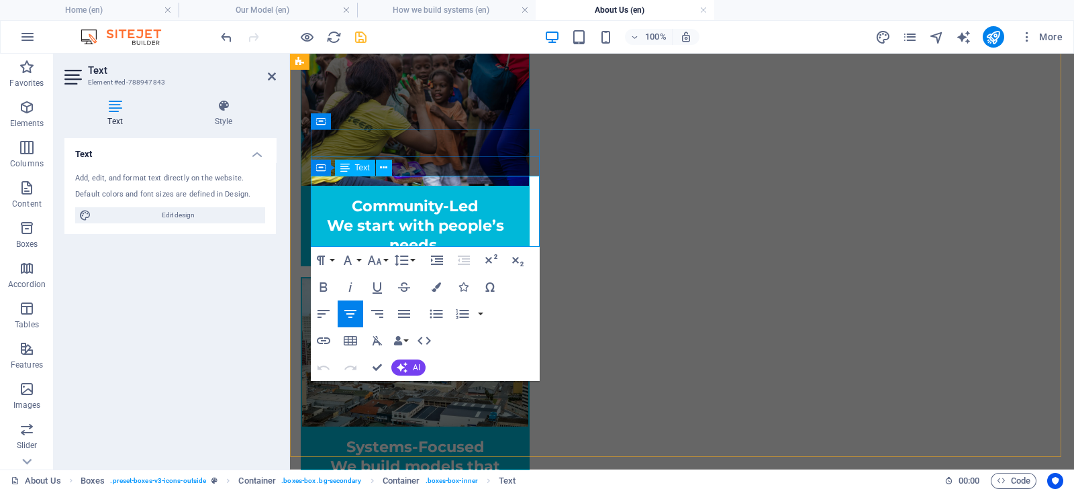
drag, startPoint x: 360, startPoint y: 186, endPoint x: 471, endPoint y: 236, distance: 121.7
copy div "We ensure that our work is grounded in ethical practice, community trust, and r…"
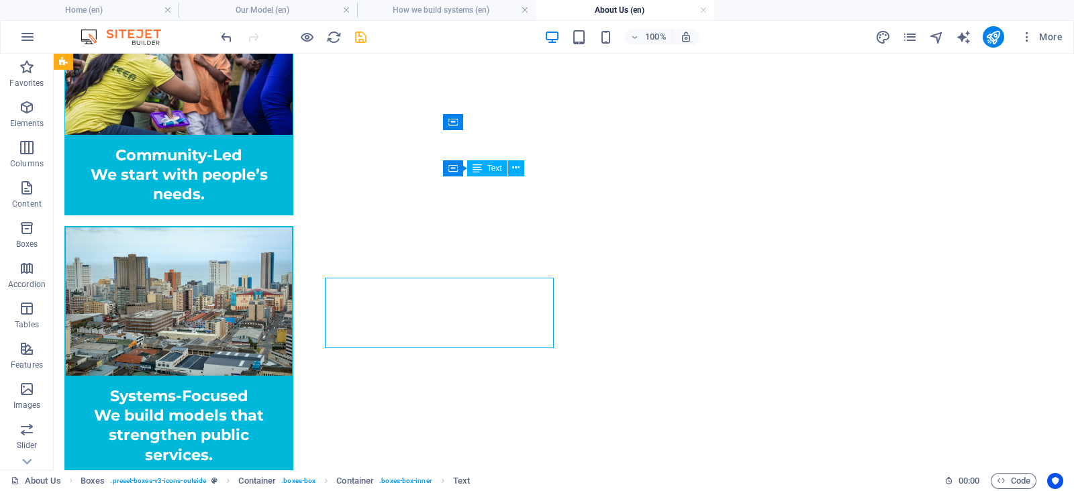
scroll to position [1150, 0]
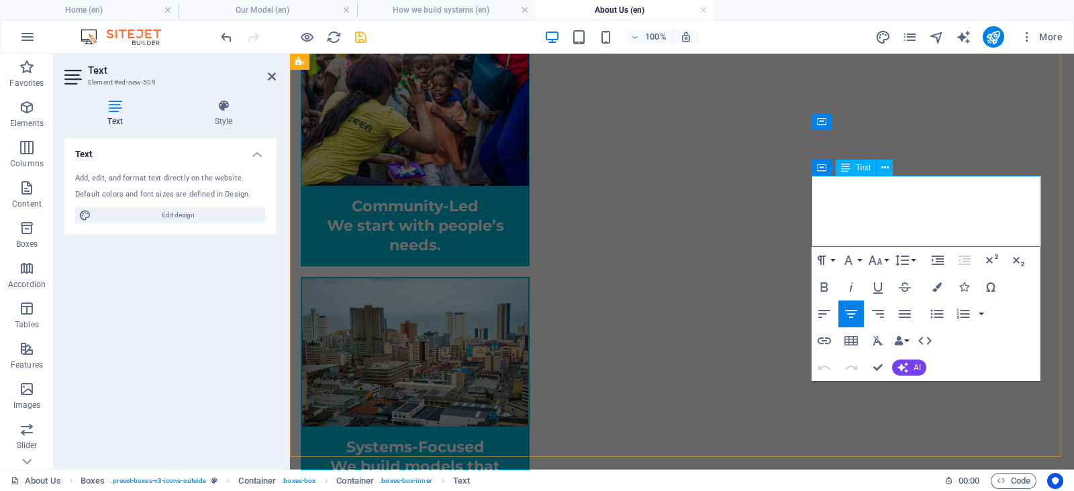
drag, startPoint x: 826, startPoint y: 188, endPoint x: 960, endPoint y: 242, distance: 144.6
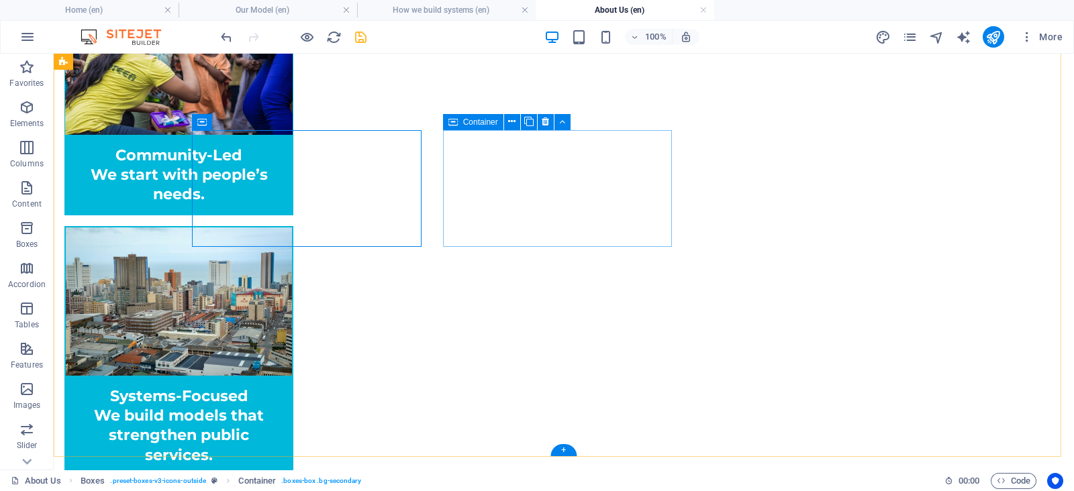
scroll to position [1150, 0]
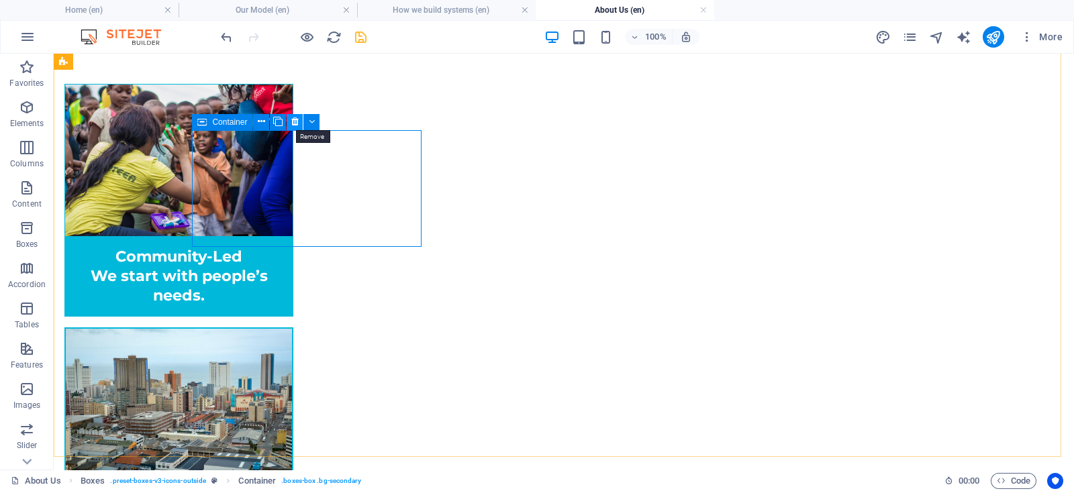
click at [290, 123] on button at bounding box center [295, 122] width 16 height 16
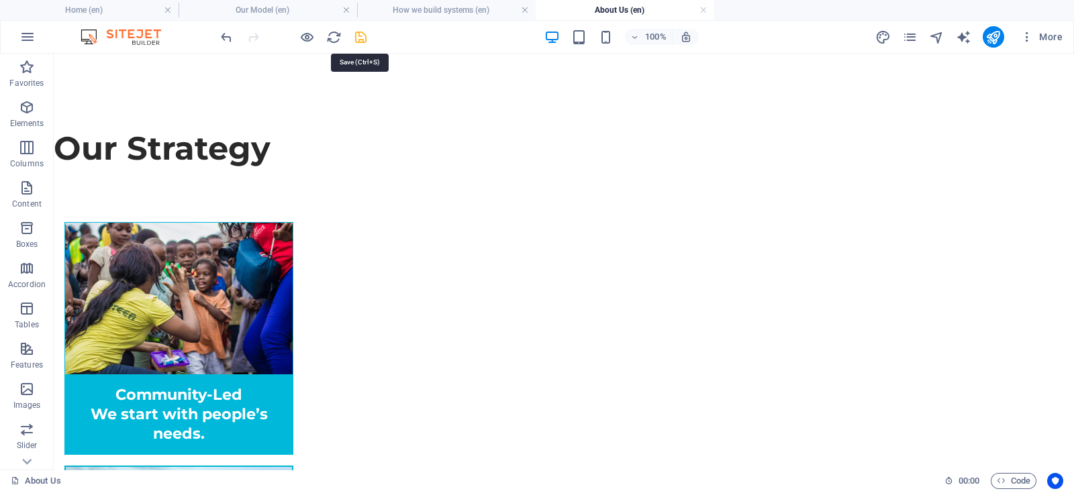
click at [358, 38] on icon "save" at bounding box center [360, 37] width 15 height 15
click at [997, 38] on icon "publish" at bounding box center [992, 37] width 15 height 15
